Goal: Task Accomplishment & Management: Manage account settings

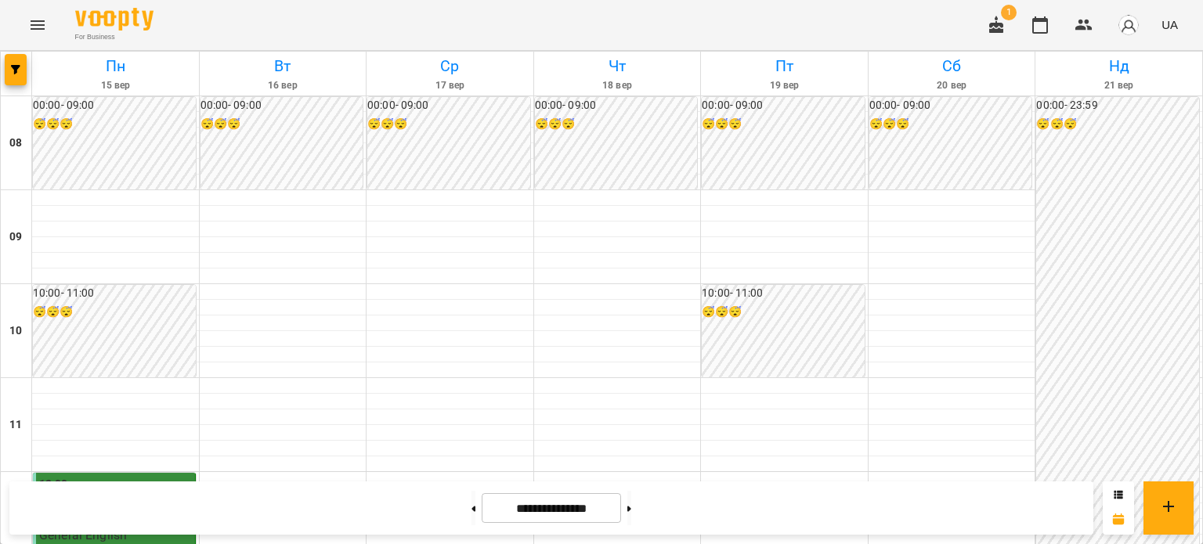
scroll to position [783, 0]
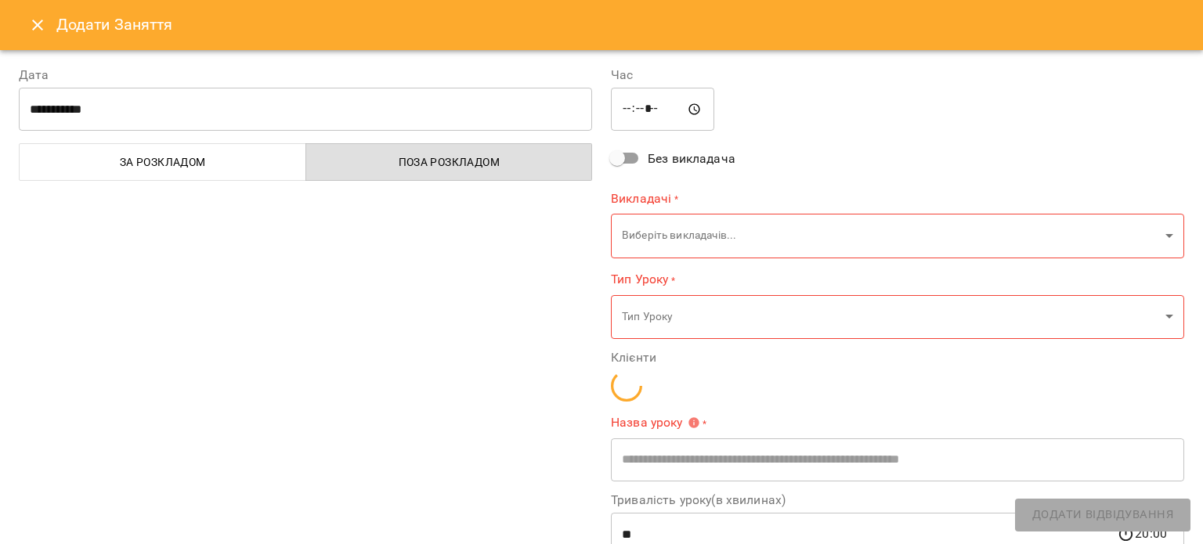
type input "**********"
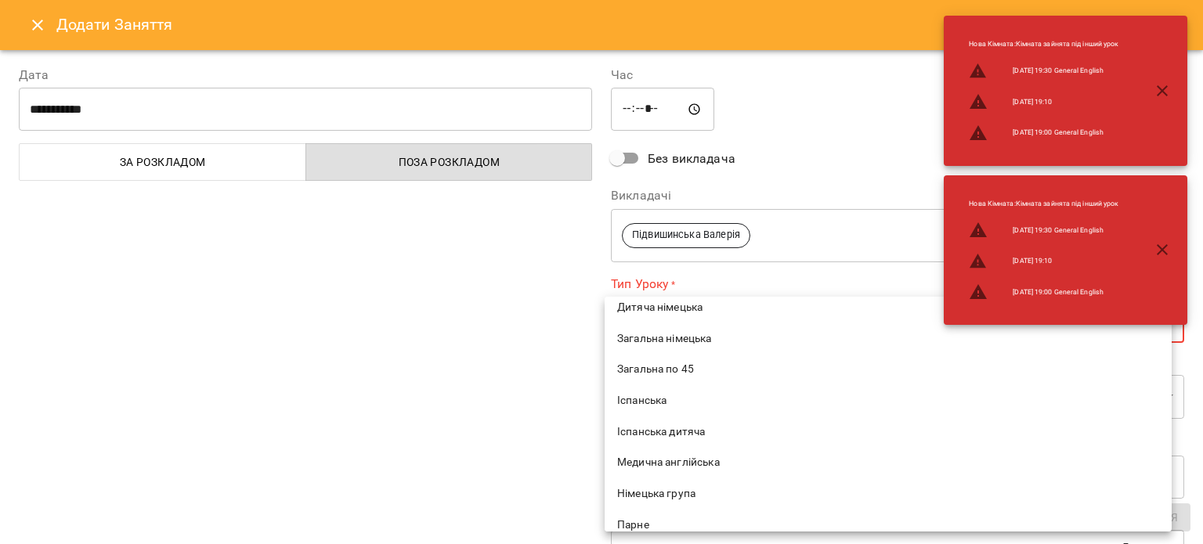
scroll to position [548, 0]
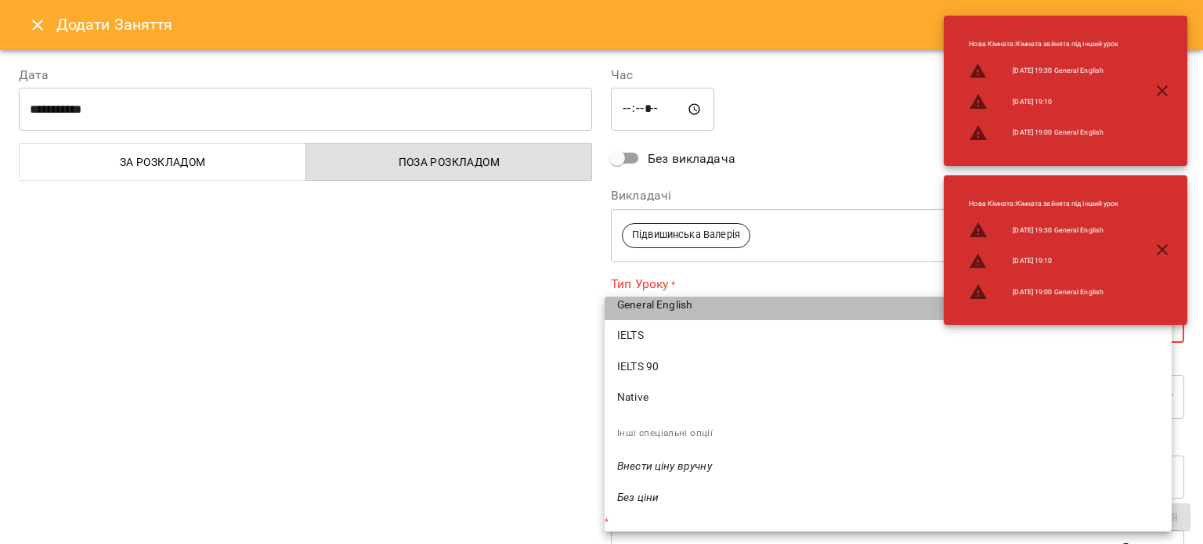
click at [652, 310] on span "General English" at bounding box center [888, 306] width 542 height 16
type input "**********"
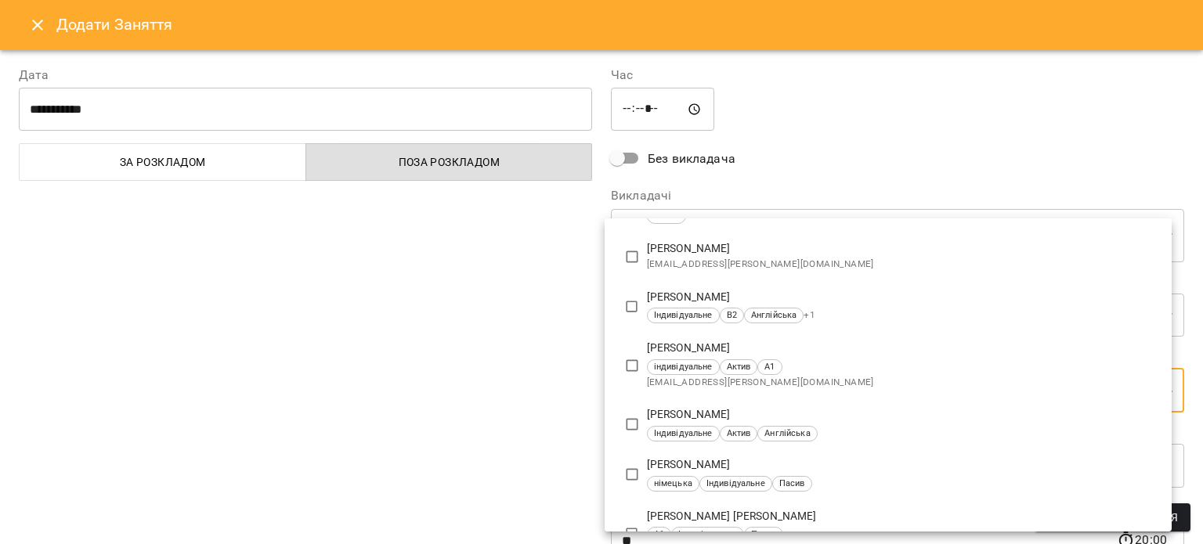
scroll to position [705, 0]
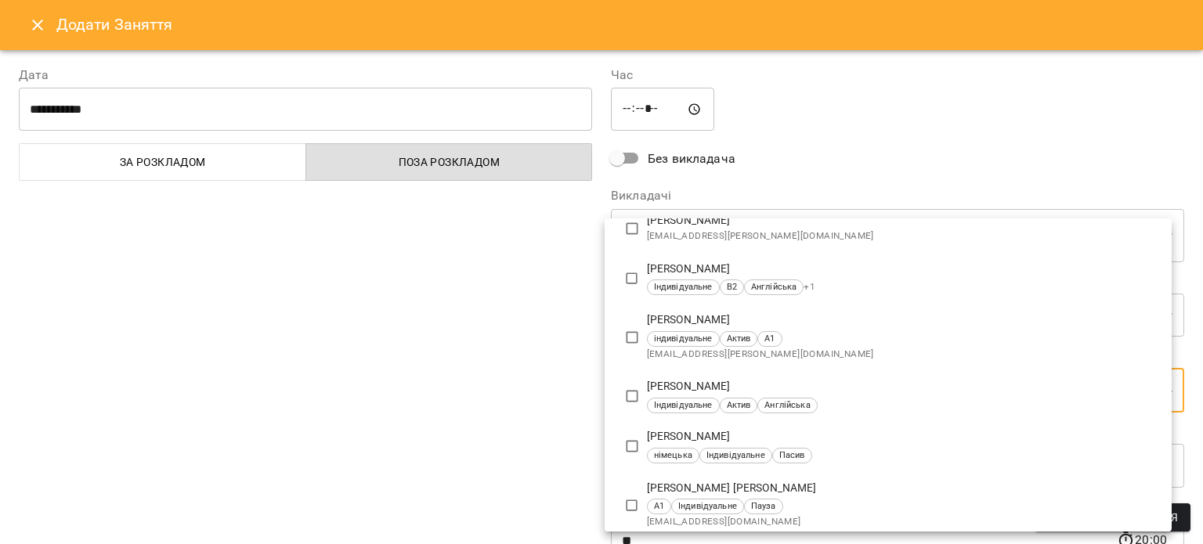
click at [668, 391] on p "[PERSON_NAME]" at bounding box center [903, 387] width 512 height 16
type input "**********"
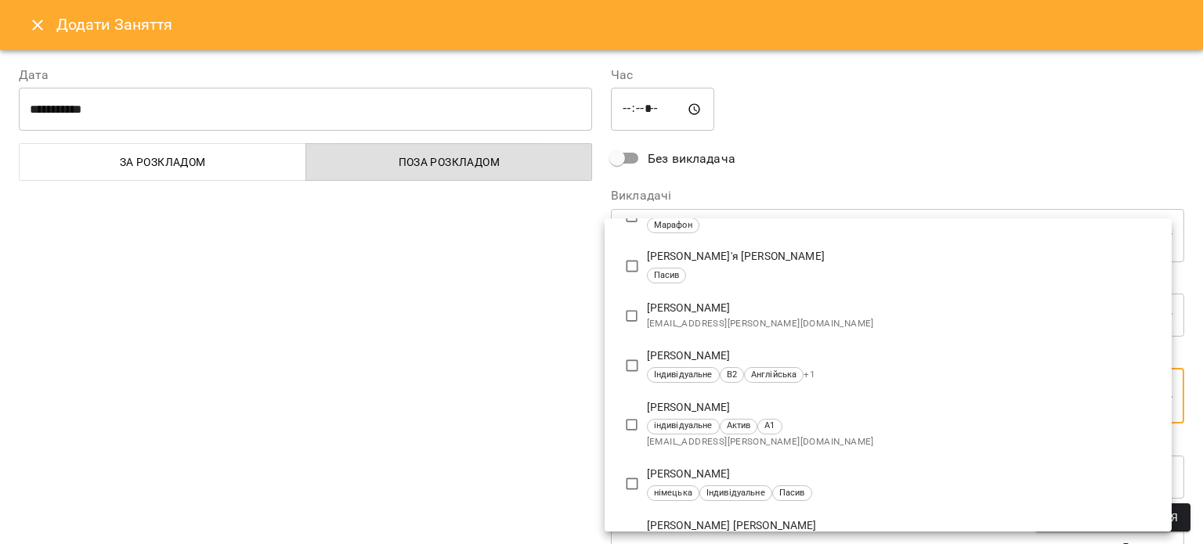
scroll to position [0, 0]
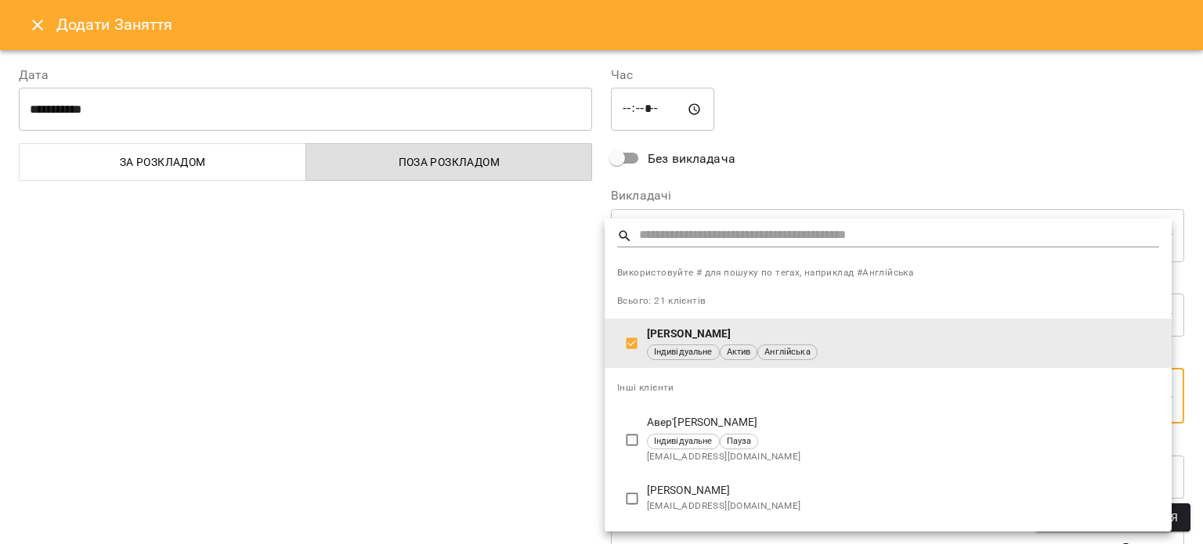
click at [549, 409] on div at bounding box center [601, 272] width 1203 height 544
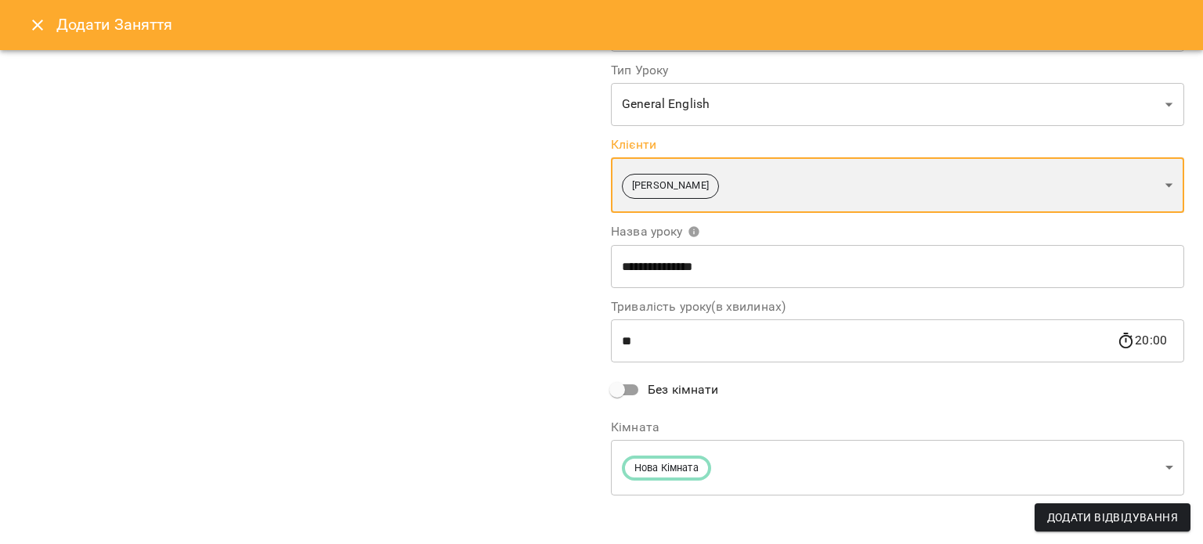
scroll to position [215, 0]
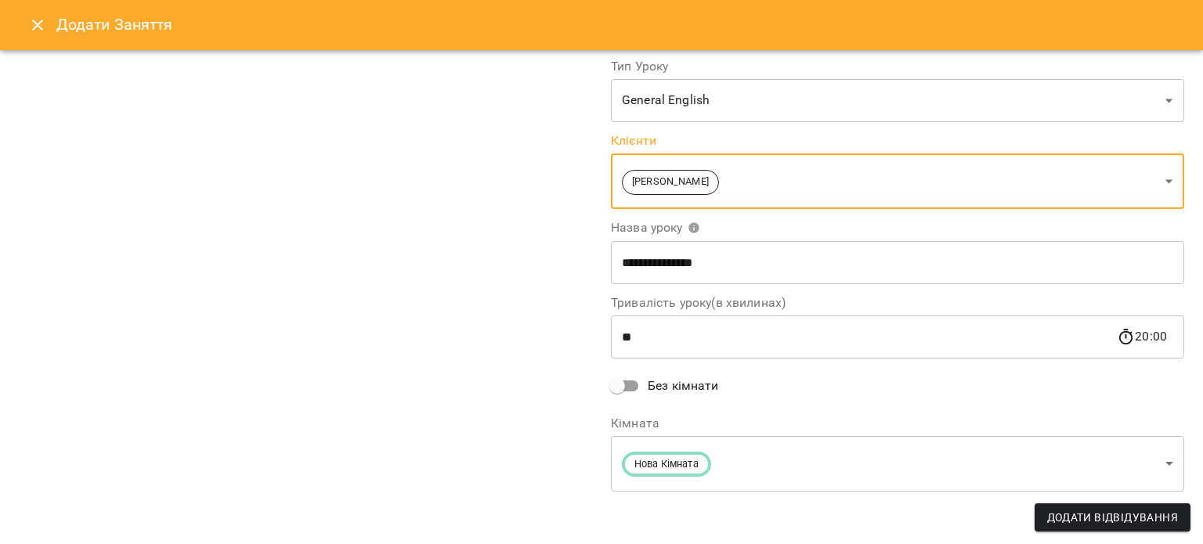
click at [1062, 513] on span "Додати Відвідування" at bounding box center [1112, 517] width 131 height 19
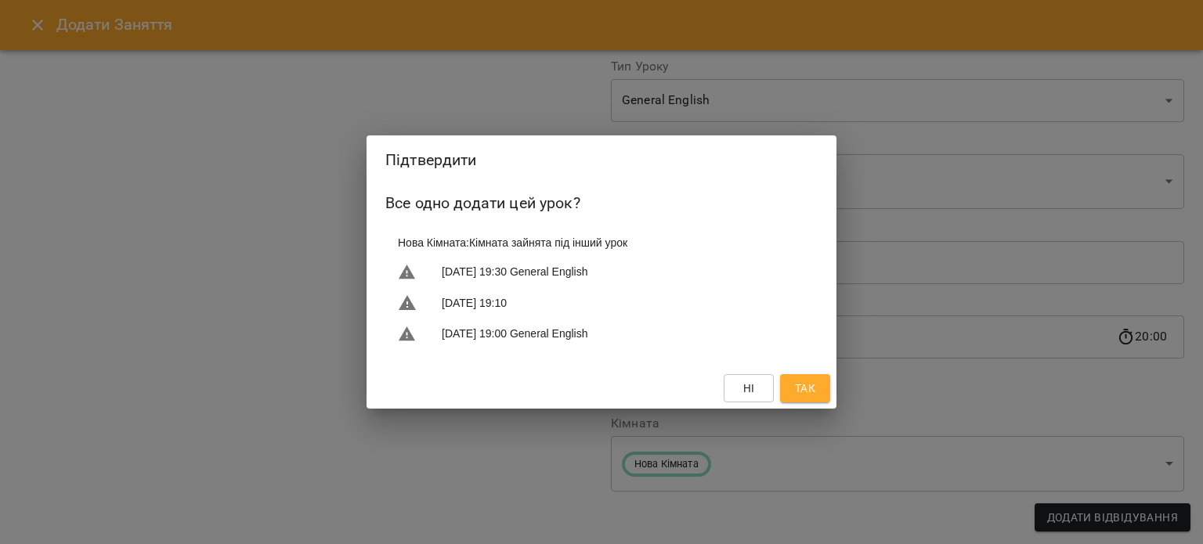
click at [811, 389] on span "Так" at bounding box center [805, 388] width 20 height 19
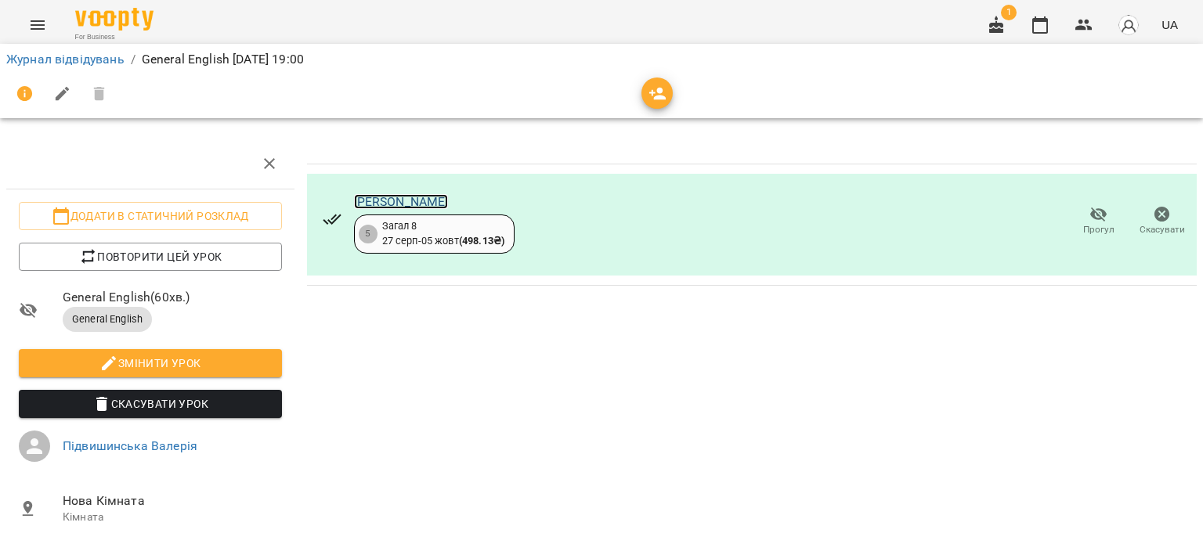
click at [378, 197] on link "[PERSON_NAME]" at bounding box center [401, 201] width 95 height 15
click at [60, 52] on link "Журнал відвідувань" at bounding box center [65, 59] width 118 height 15
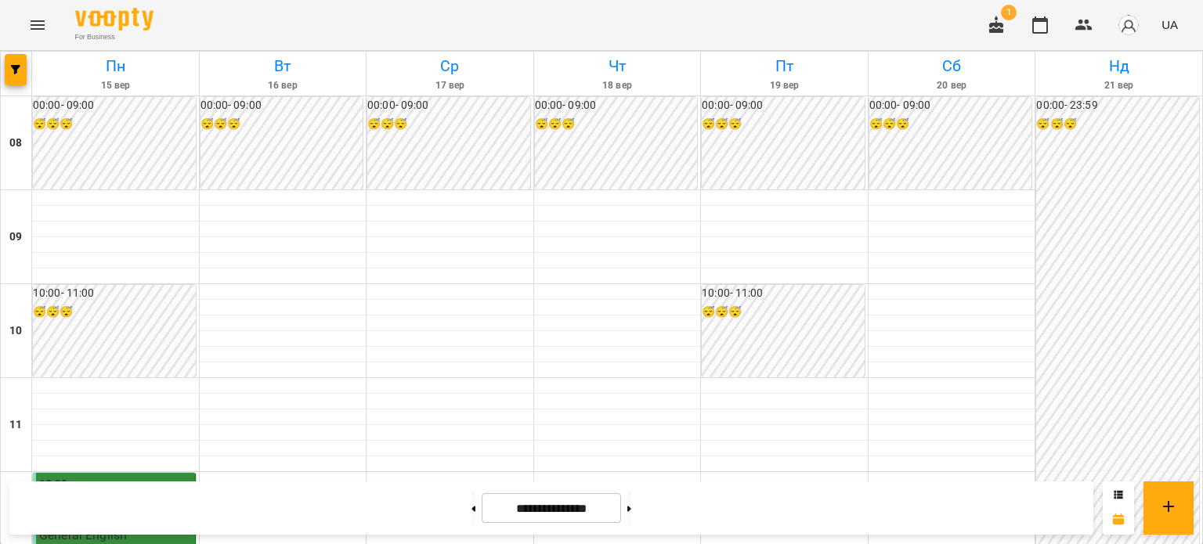
scroll to position [862, 0]
click at [1001, 31] on icon "button" at bounding box center [996, 24] width 14 height 17
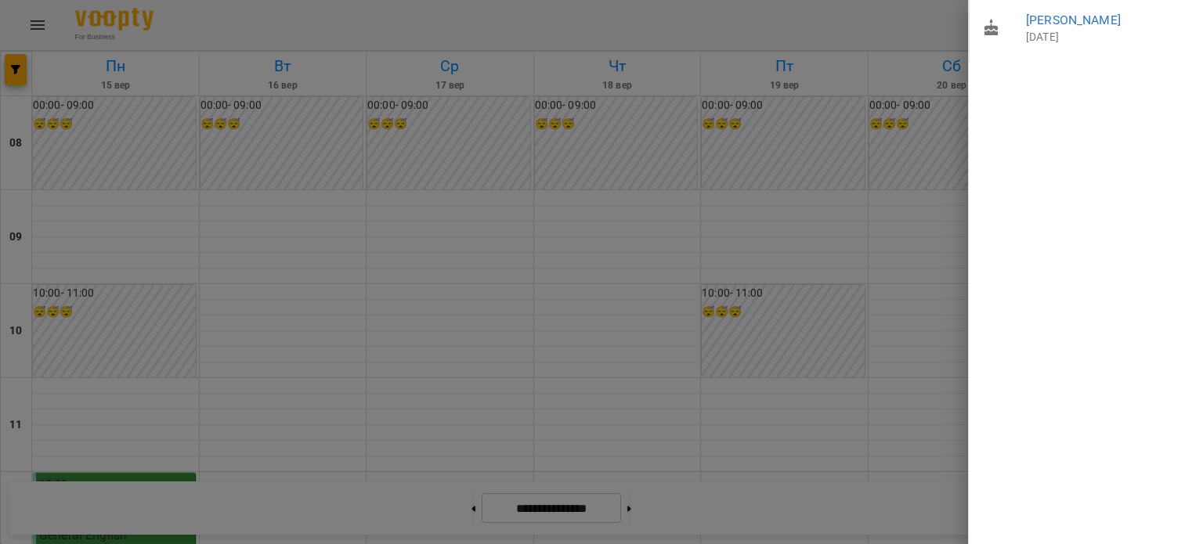
click at [549, 196] on div at bounding box center [601, 272] width 1203 height 544
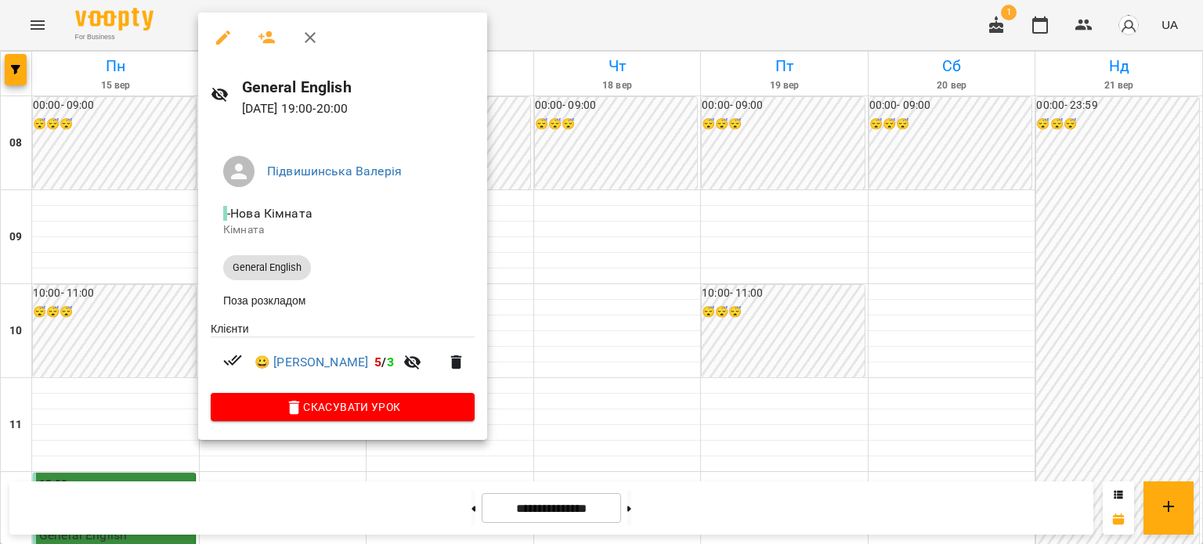
click at [609, 294] on div at bounding box center [601, 272] width 1203 height 544
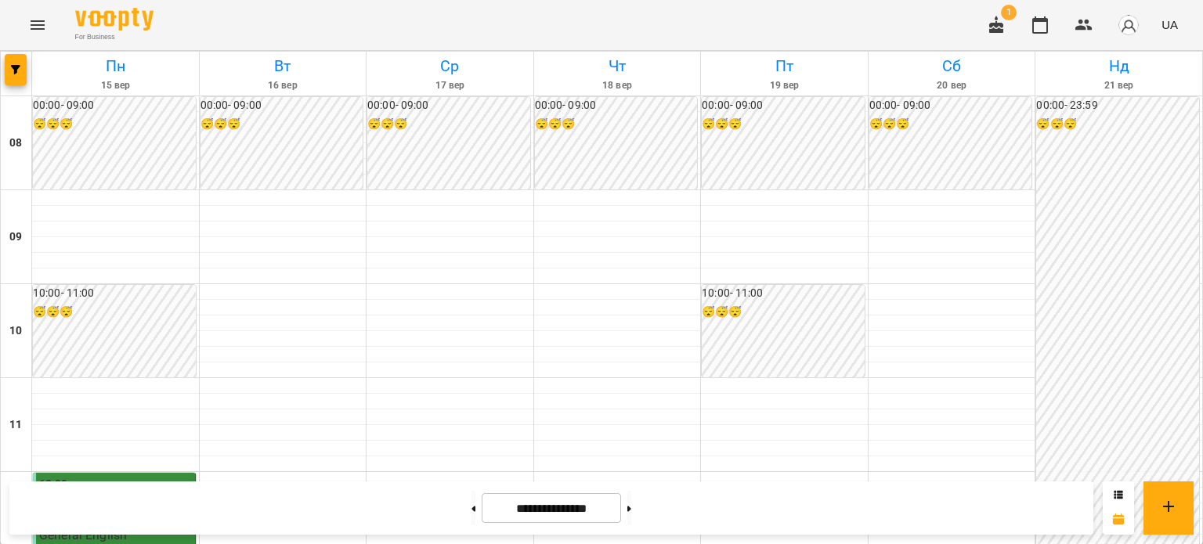
scroll to position [235, 0]
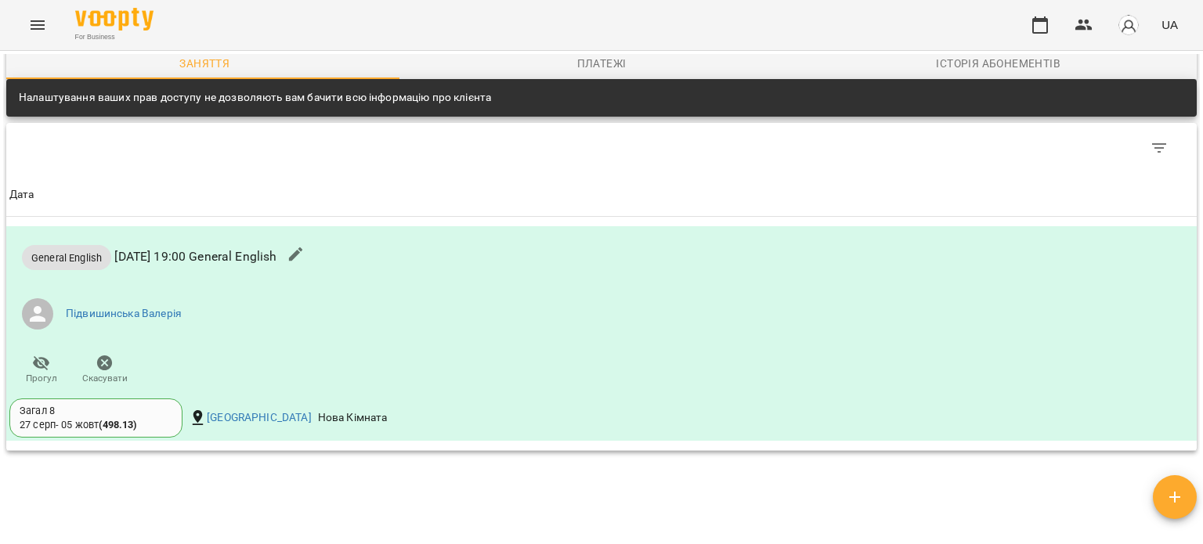
scroll to position [705, 0]
